Goal: Task Accomplishment & Management: Manage account settings

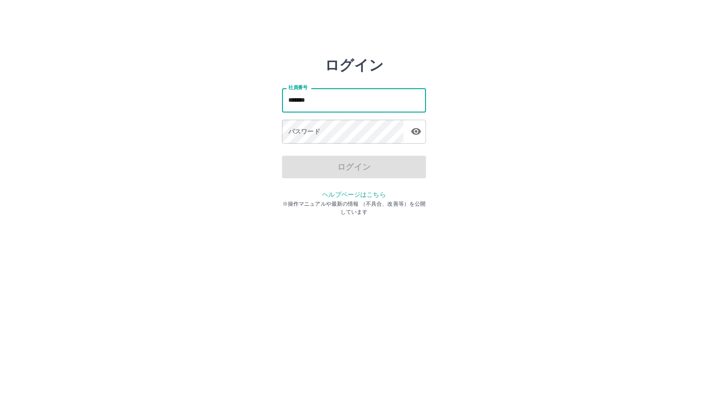
type input "*******"
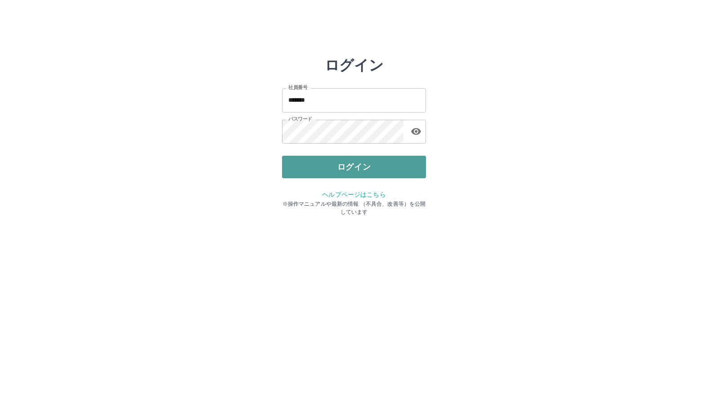
click at [332, 169] on button "ログイン" at bounding box center [354, 167] width 144 height 23
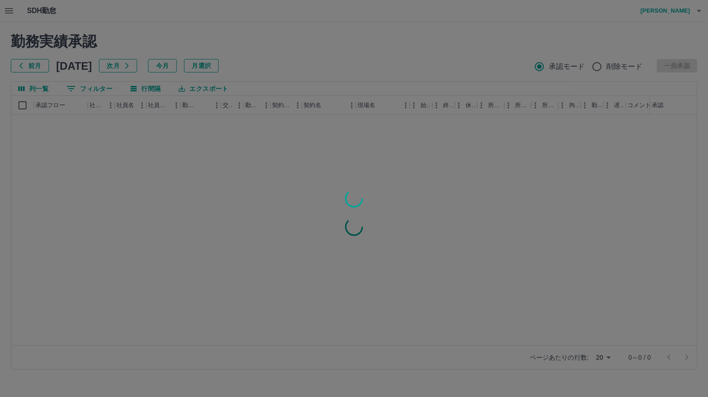
click at [98, 87] on div at bounding box center [354, 198] width 708 height 397
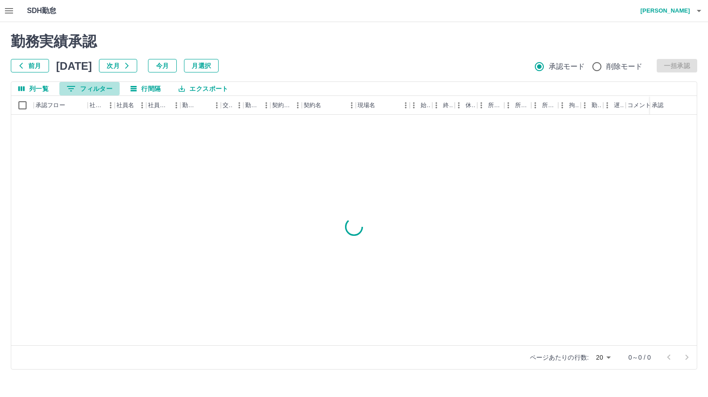
click at [96, 88] on button "0 フィルター" at bounding box center [89, 89] width 60 height 14
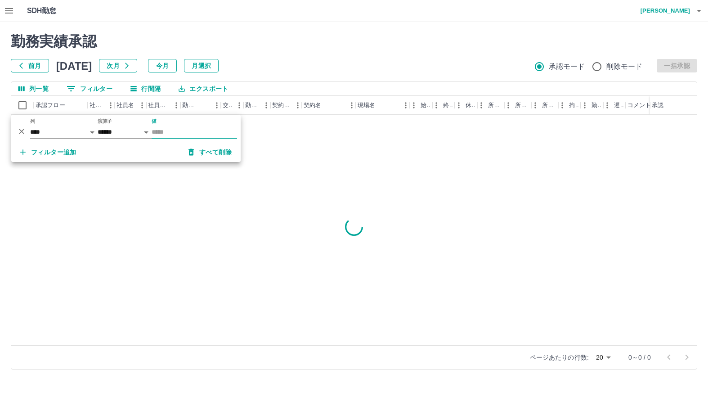
click at [178, 133] on input "値" at bounding box center [195, 132] width 86 height 13
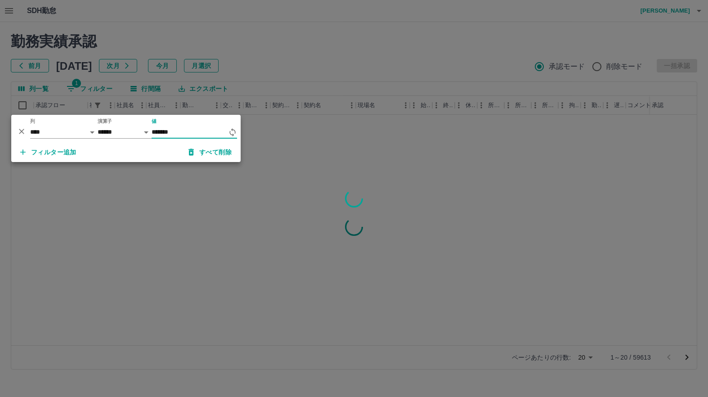
type input "*******"
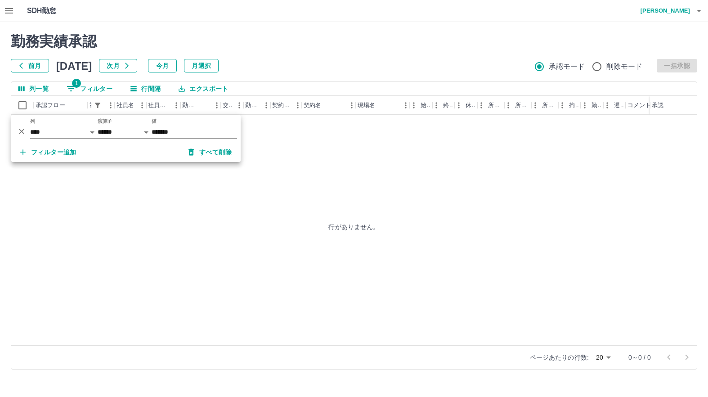
click at [367, 47] on h2 "勤務実績承認" at bounding box center [354, 41] width 687 height 17
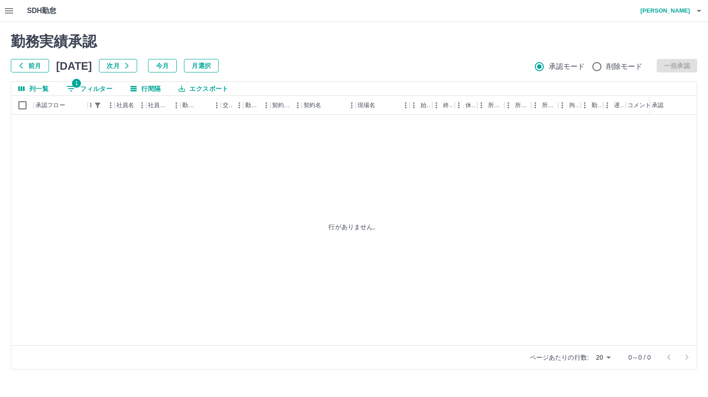
click at [6, 12] on icon "button" at bounding box center [9, 10] width 11 height 11
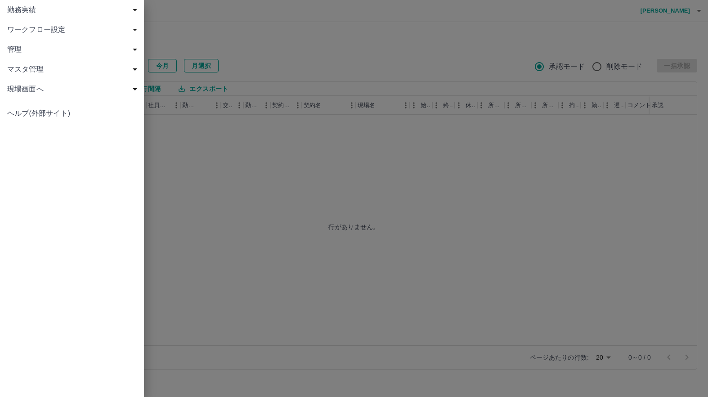
click at [345, 45] on div at bounding box center [354, 198] width 708 height 397
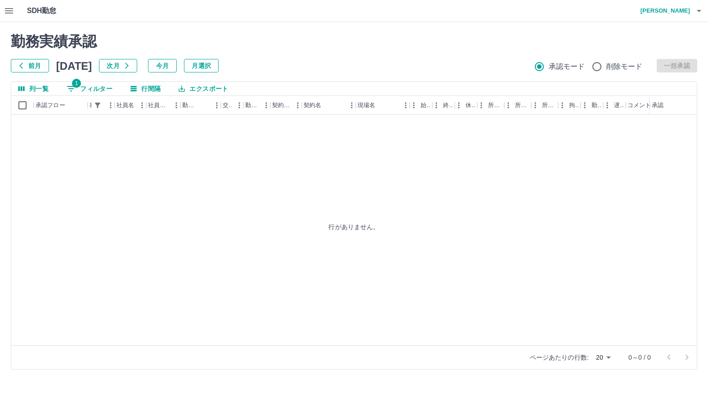
click at [105, 91] on button "1 フィルター" at bounding box center [89, 89] width 60 height 14
click at [94, 90] on button "1 フィルター" at bounding box center [89, 89] width 60 height 14
